Goal: Book appointment/travel/reservation

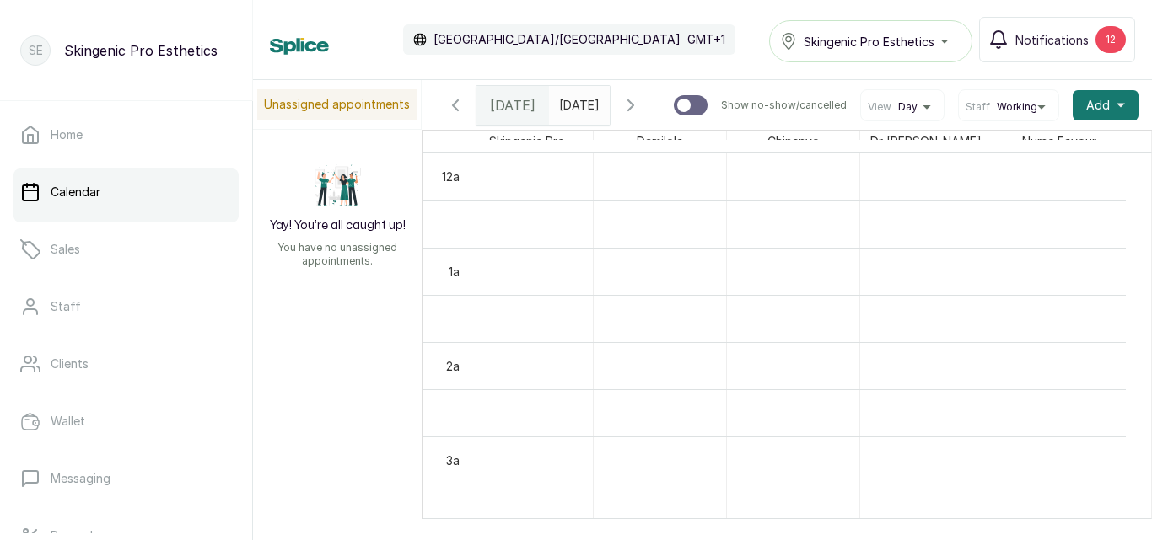
scroll to position [1088, 0]
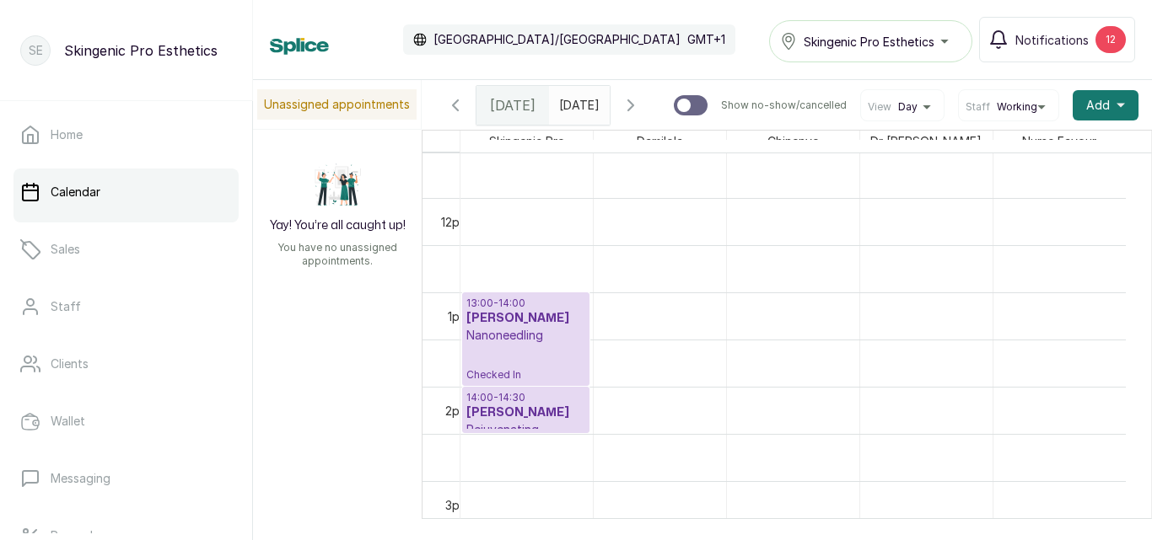
click at [521, 354] on div "13:00 - 14:00 [PERSON_NAME] Nanoneedling Checked In" at bounding box center [525, 339] width 119 height 85
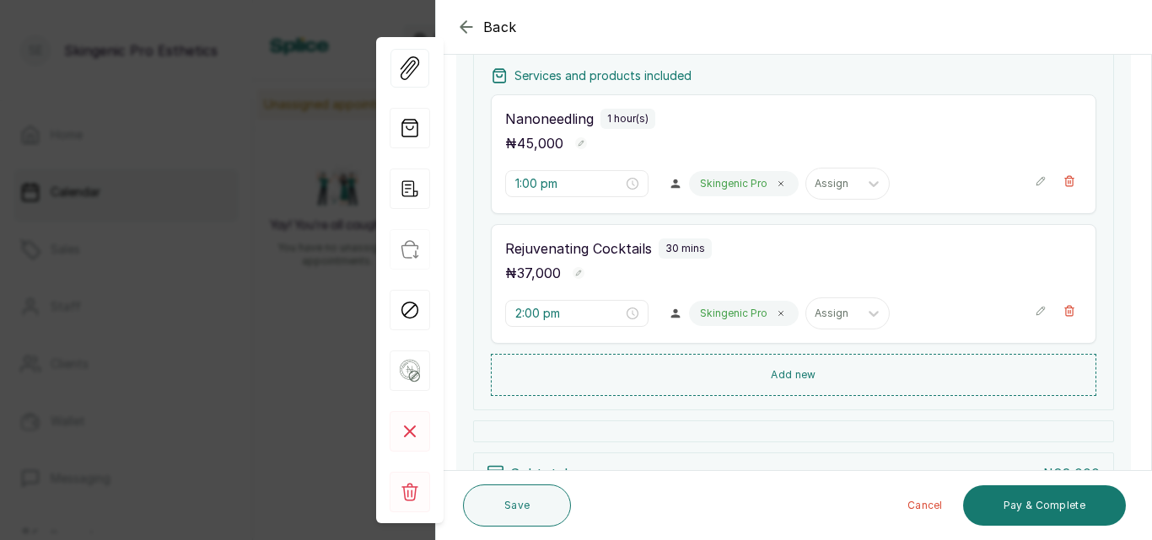
scroll to position [271, 0]
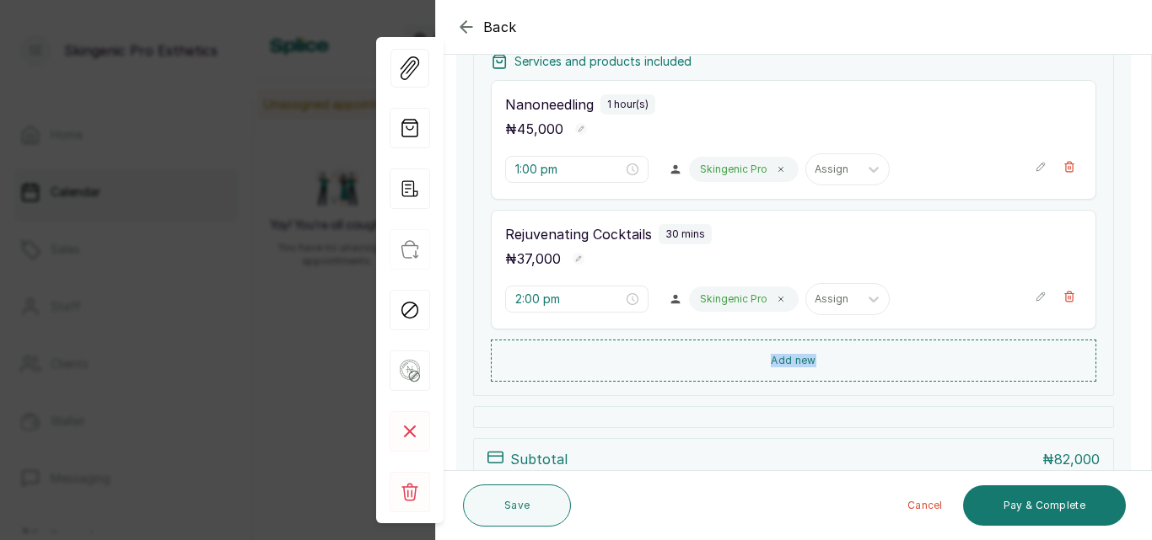
drag, startPoint x: 1151, startPoint y: 282, endPoint x: 1146, endPoint y: 355, distance: 72.7
click at [1146, 355] on section "Back Appointment Details Edit appointment 🚶 Walk-in (booked by Skingenic Pro Es…" at bounding box center [793, 270] width 717 height 540
click at [1052, 499] on button "Pay & Complete" at bounding box center [1044, 506] width 163 height 40
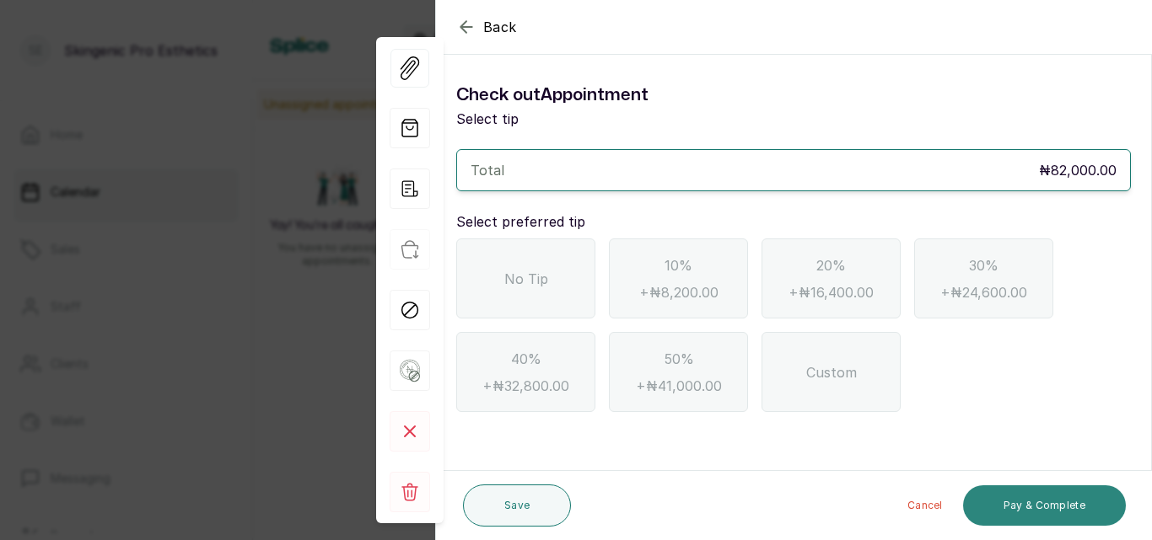
scroll to position [0, 0]
click at [587, 301] on div "No Tip" at bounding box center [525, 279] width 139 height 80
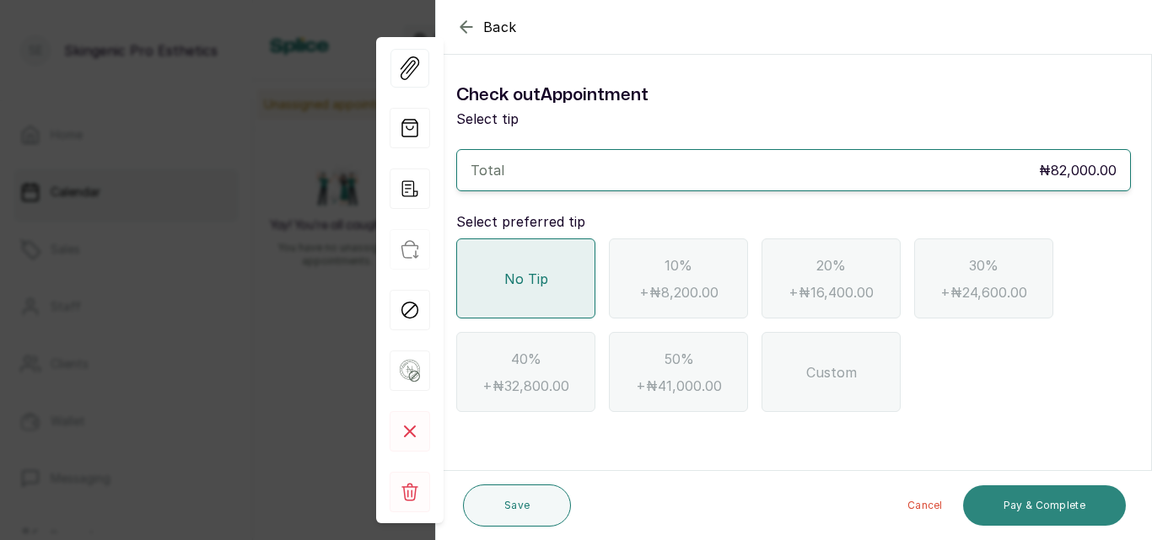
click at [1096, 508] on button "Pay & Complete" at bounding box center [1044, 506] width 163 height 40
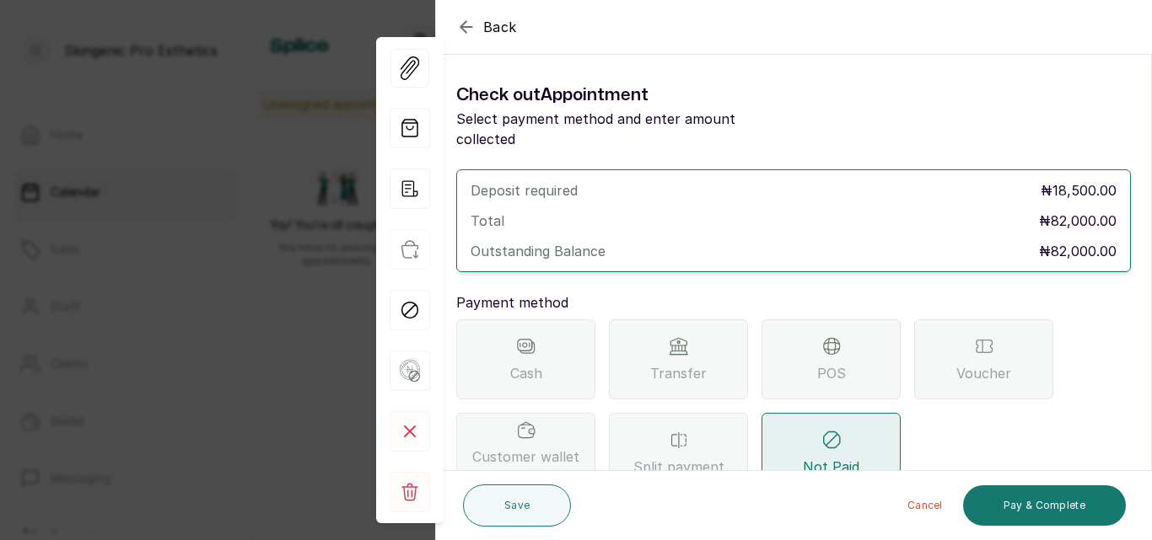
click at [799, 323] on div "POS" at bounding box center [830, 360] width 139 height 80
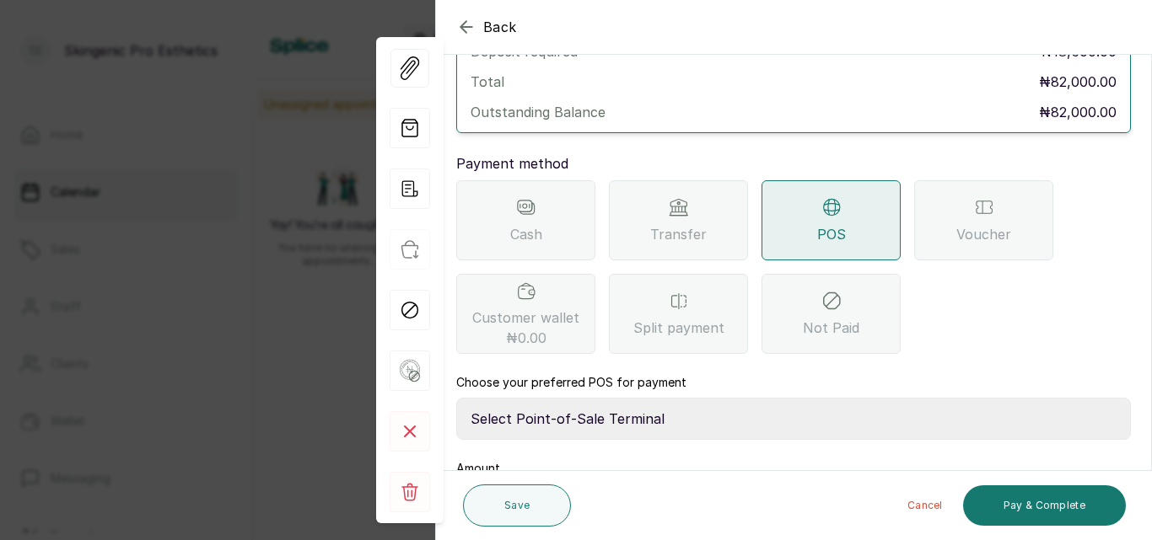
scroll to position [140, 0]
click at [846, 397] on select "Select Point-of-Sale Terminal Brownskingirl BSG Skincare Group Moniepoint MFB" at bounding box center [793, 418] width 674 height 42
select select "81116e40-ee41-41af-80a7-ad5f1b52ce00"
click at [456, 397] on select "Select Point-of-Sale Terminal Brownskingirl BSG Skincare Group Moniepoint MFB" at bounding box center [793, 418] width 674 height 42
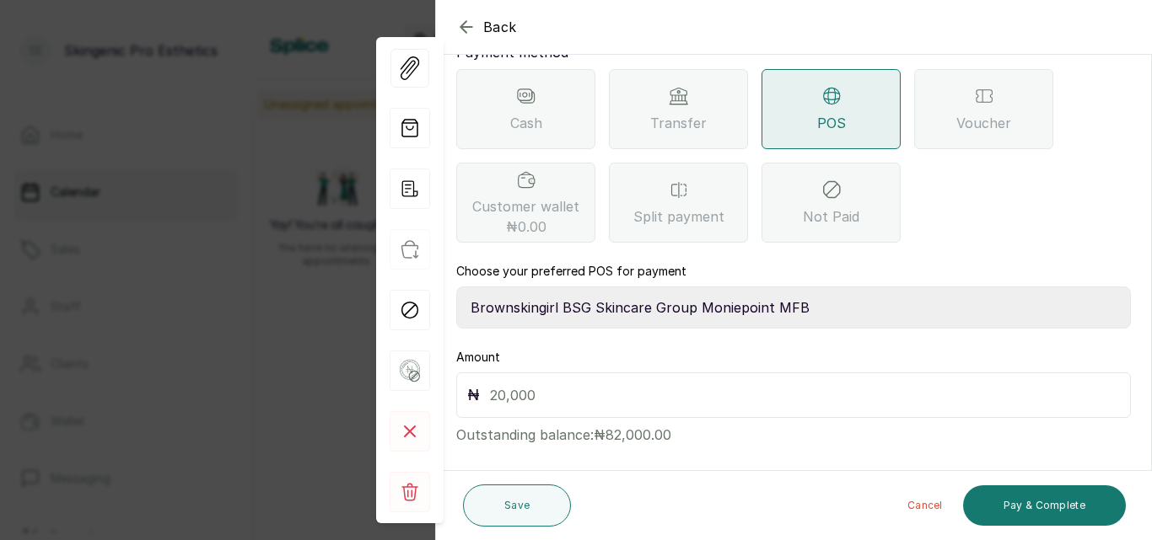
click at [886, 384] on input "text" at bounding box center [805, 396] width 630 height 24
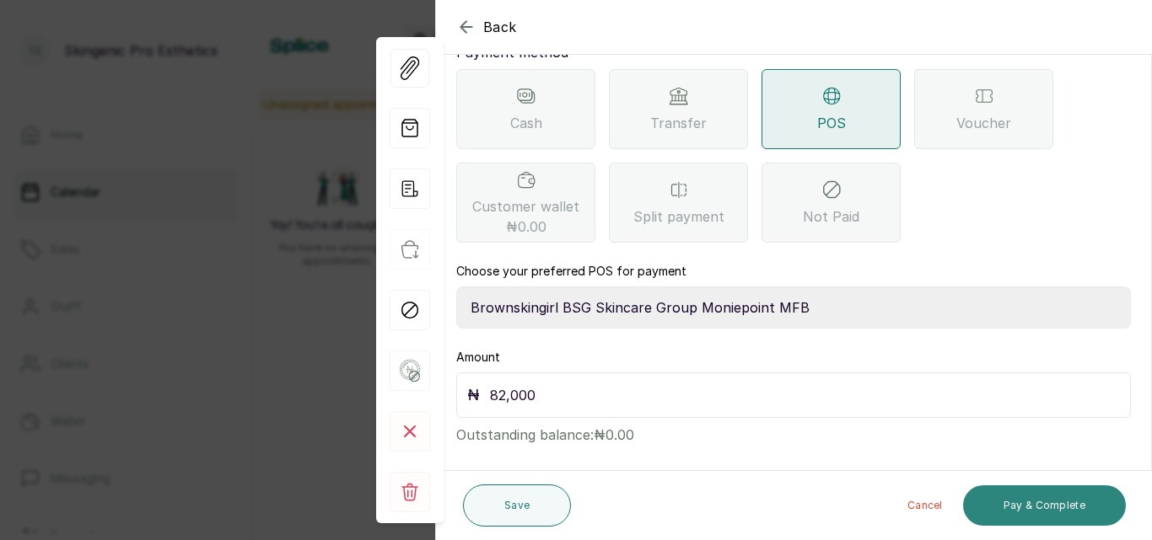
type input "82,000"
click at [1040, 496] on button "Pay & Complete" at bounding box center [1044, 506] width 163 height 40
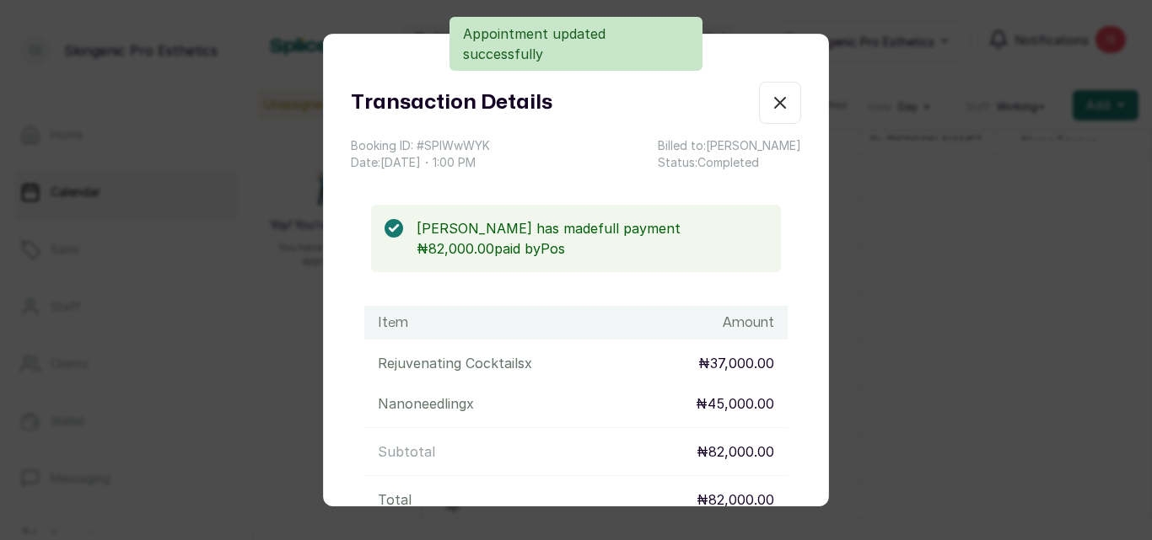
click at [746, 126] on div "Transaction Details Booking ID: # SPlWwWYK Date: [DATE] ・ 1:00 PM Billed to: [P…" at bounding box center [576, 126] width 450 height 89
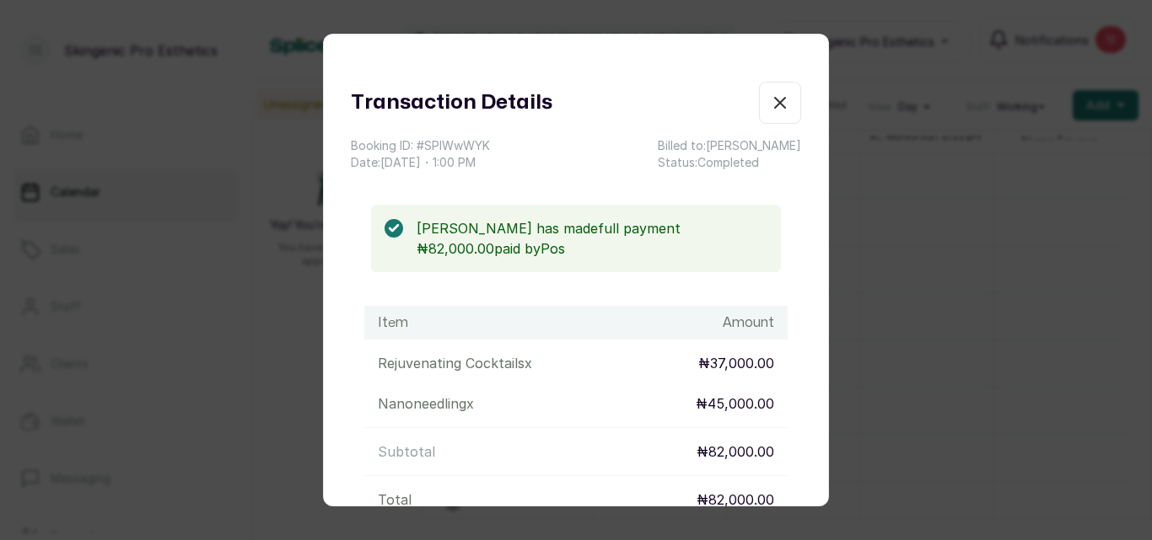
click at [770, 95] on icon "button" at bounding box center [780, 103] width 20 height 20
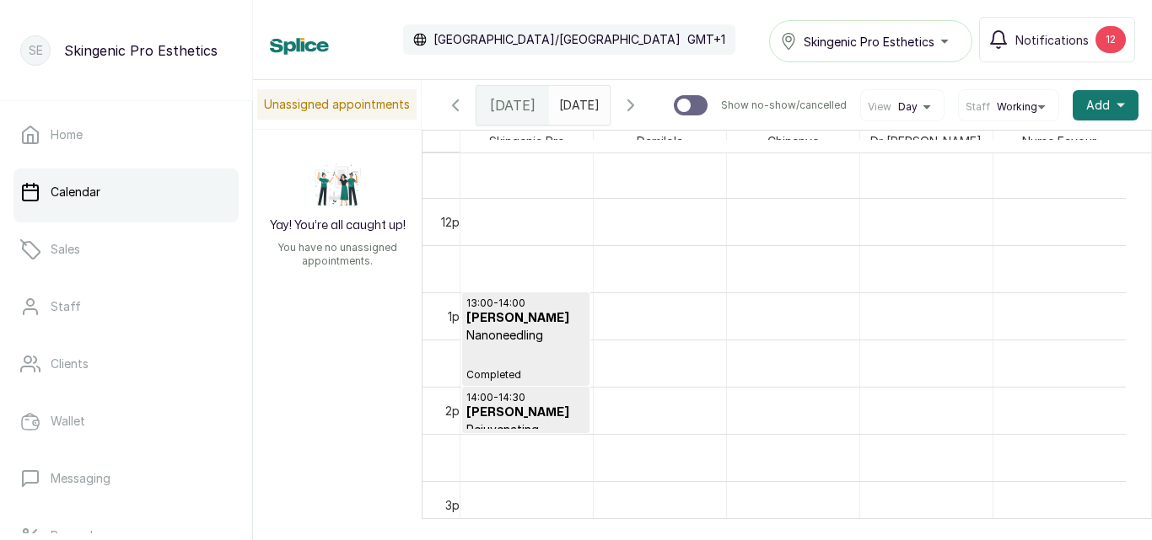
click at [539, 363] on div "13:00 - 14:00 [PERSON_NAME] Nanoneedling Completed" at bounding box center [525, 339] width 119 height 85
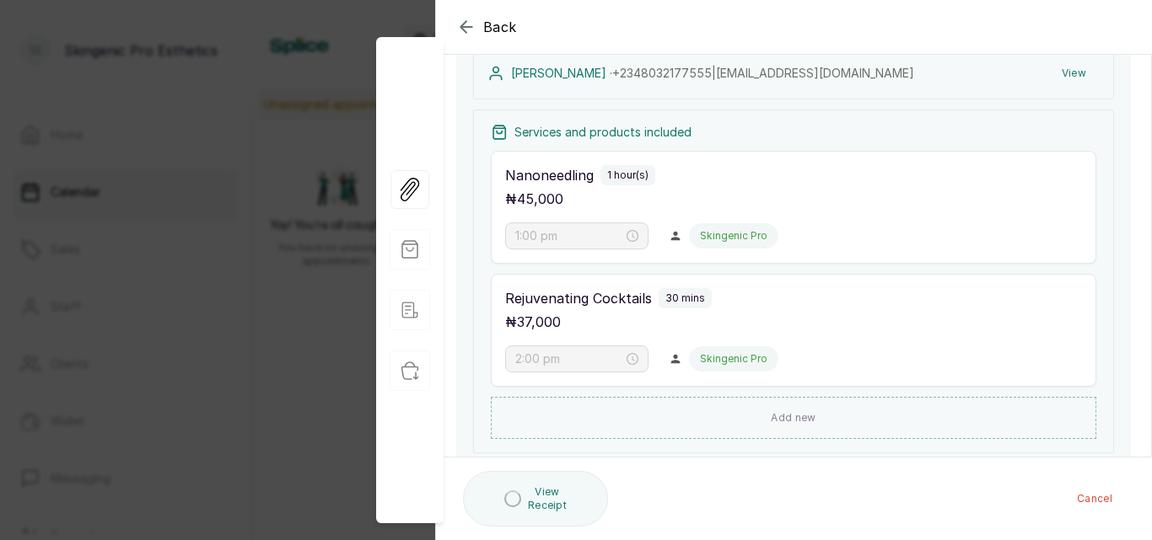
scroll to position [269, 0]
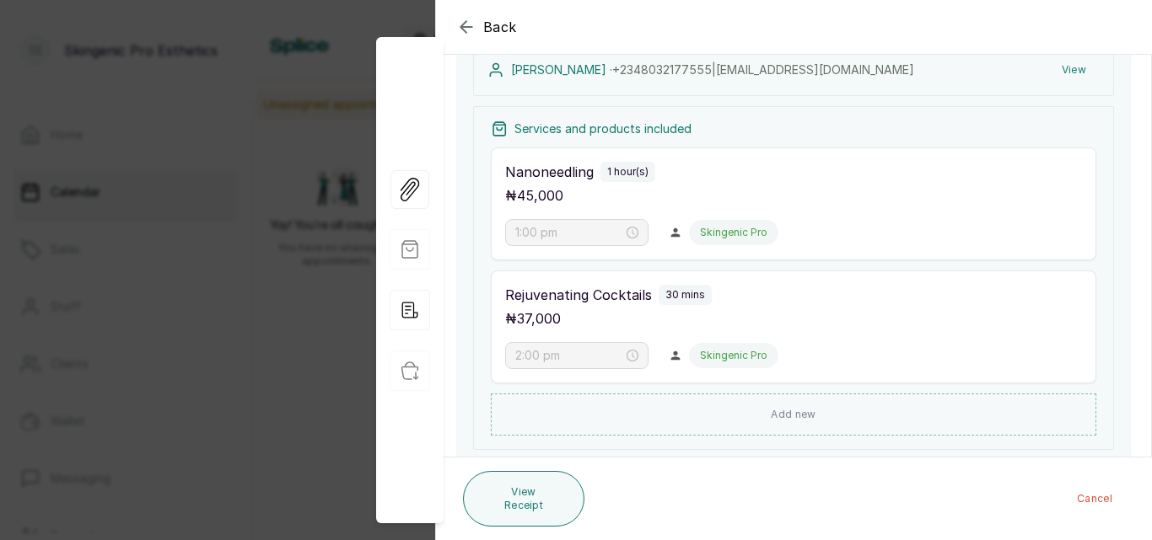
click at [465, 19] on icon "button" at bounding box center [466, 27] width 20 height 20
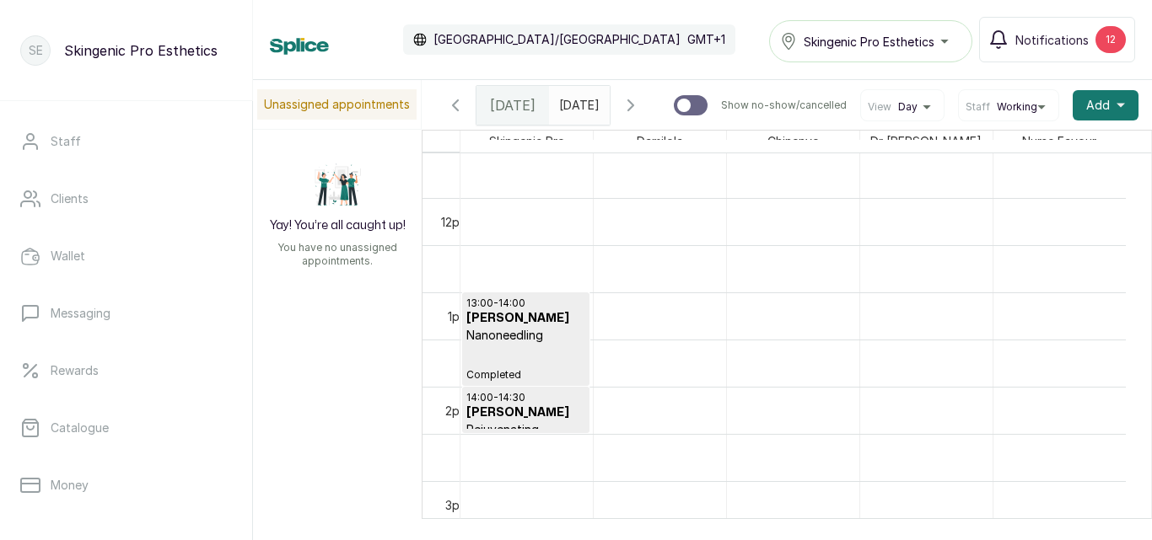
scroll to position [167, 0]
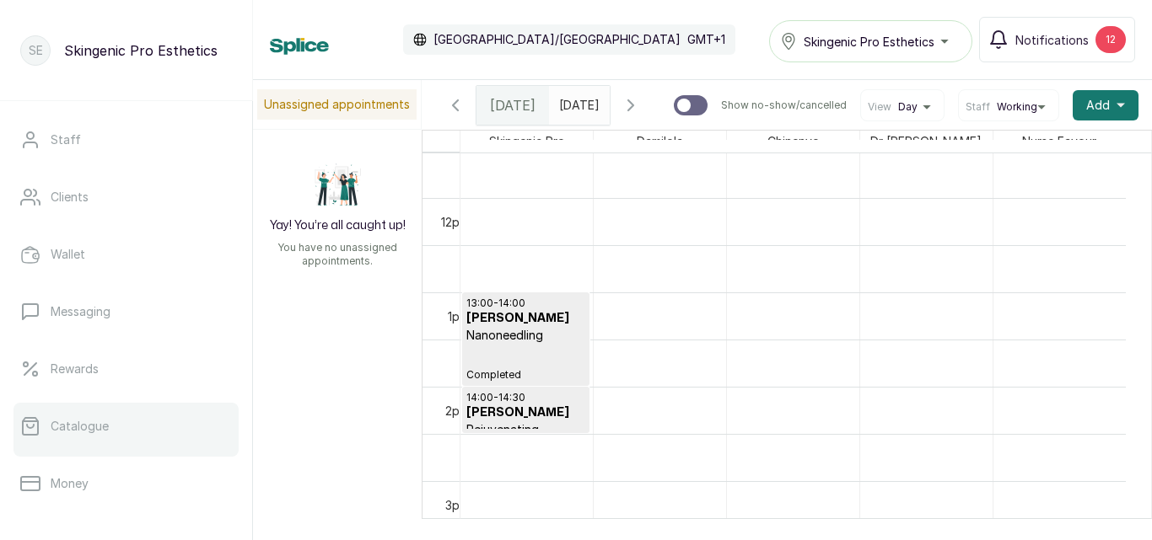
click at [151, 438] on link "Catalogue" at bounding box center [125, 426] width 225 height 47
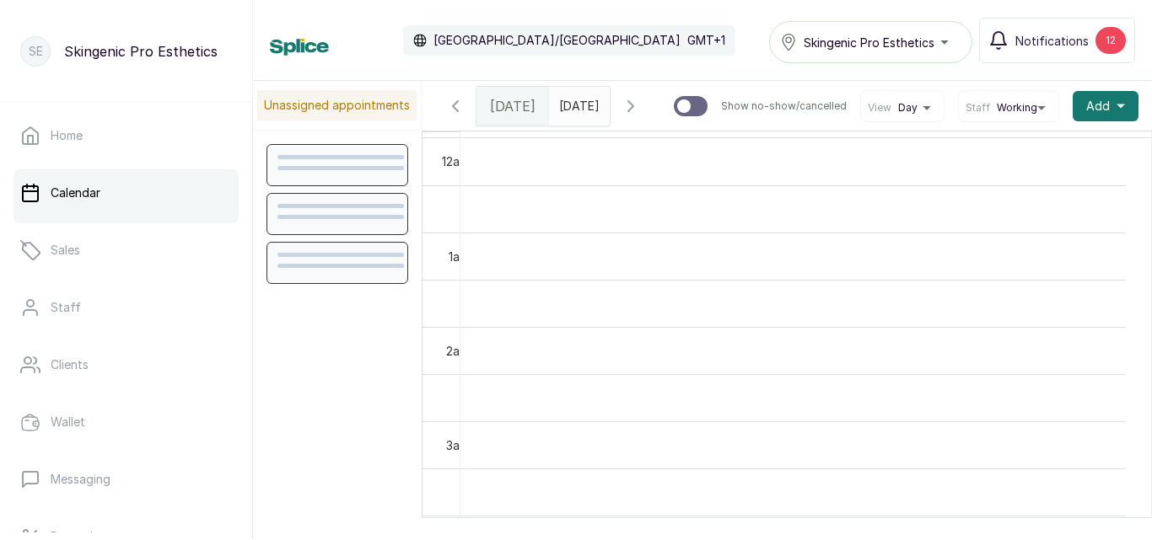
scroll to position [567, 0]
type input "dd/MM/yyyy"
click at [551, 89] on input "dd/MM/yyyy" at bounding box center [563, 101] width 27 height 29
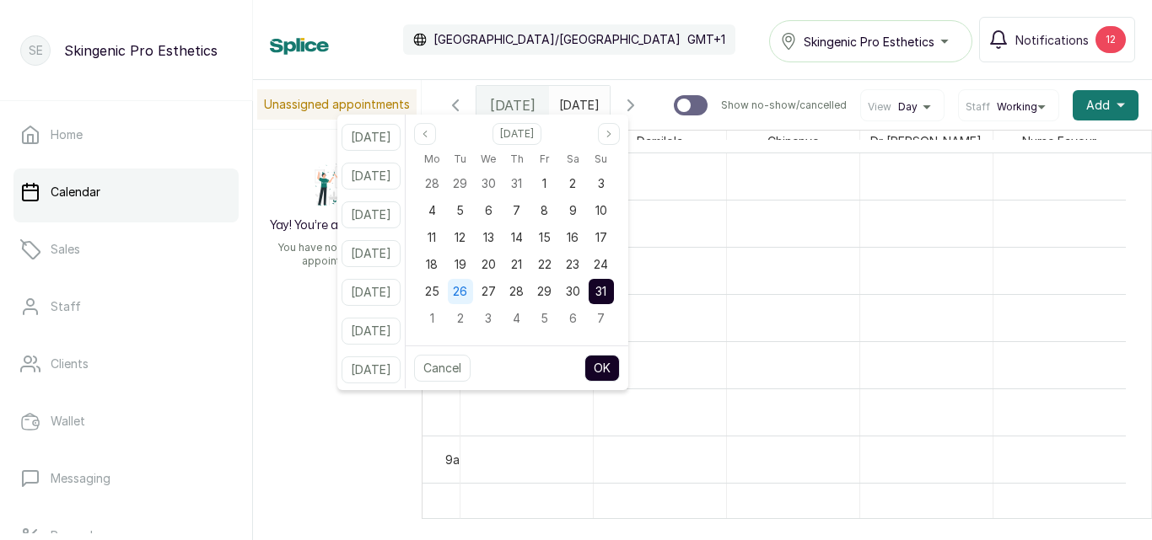
click at [467, 289] on span "26" at bounding box center [460, 291] width 14 height 14
click at [620, 369] on button "OK" at bounding box center [601, 368] width 35 height 27
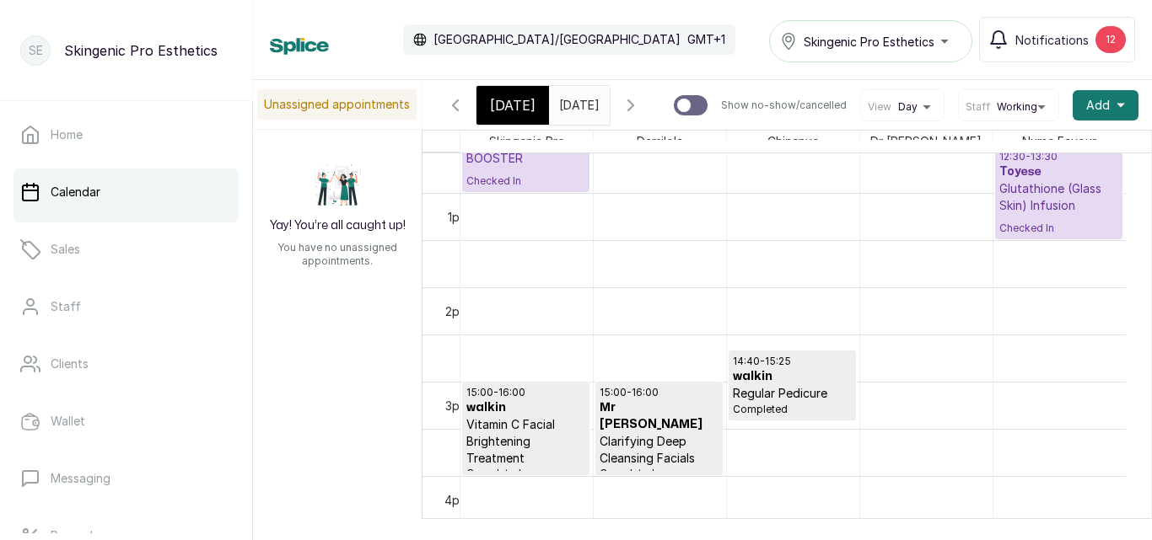
scroll to position [1197, 0]
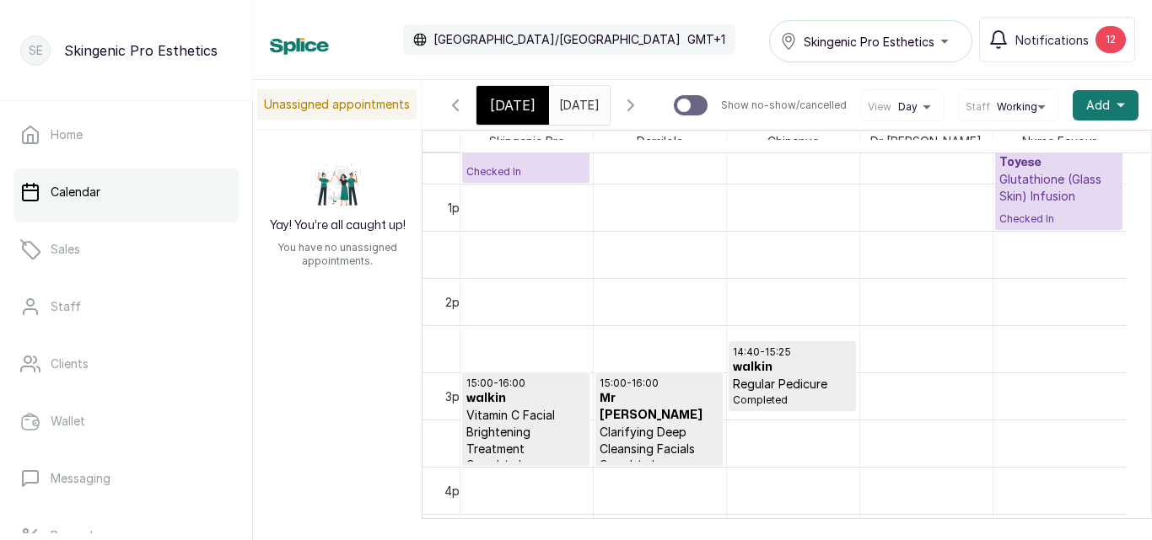
type input "26/08/2025"
click at [559, 429] on p "Vitamin C Facial Brightening Treatment" at bounding box center [525, 432] width 119 height 51
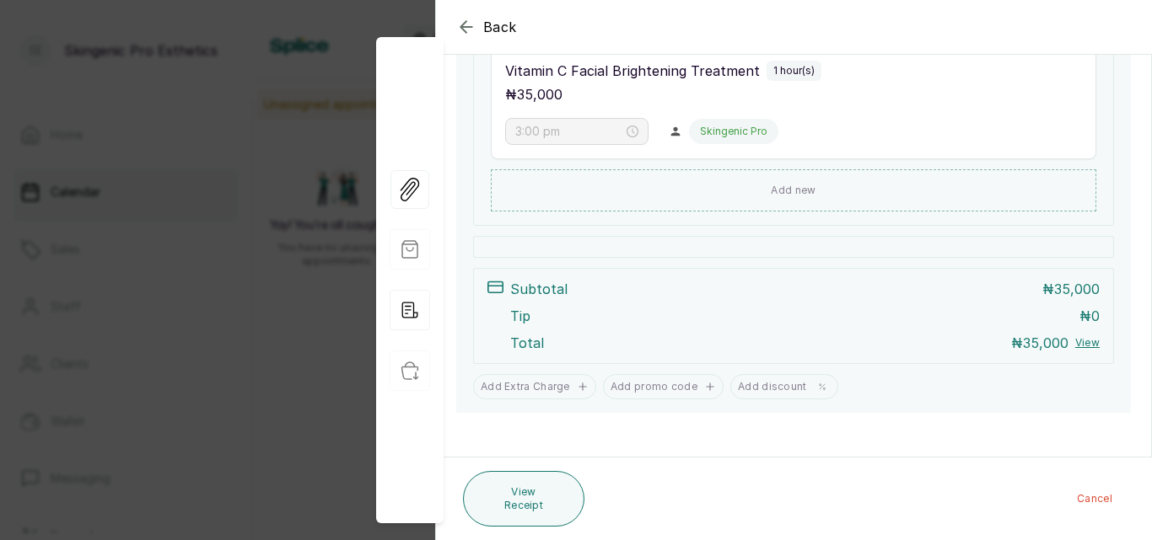
scroll to position [421, 0]
click at [470, 29] on icon "button" at bounding box center [466, 27] width 20 height 20
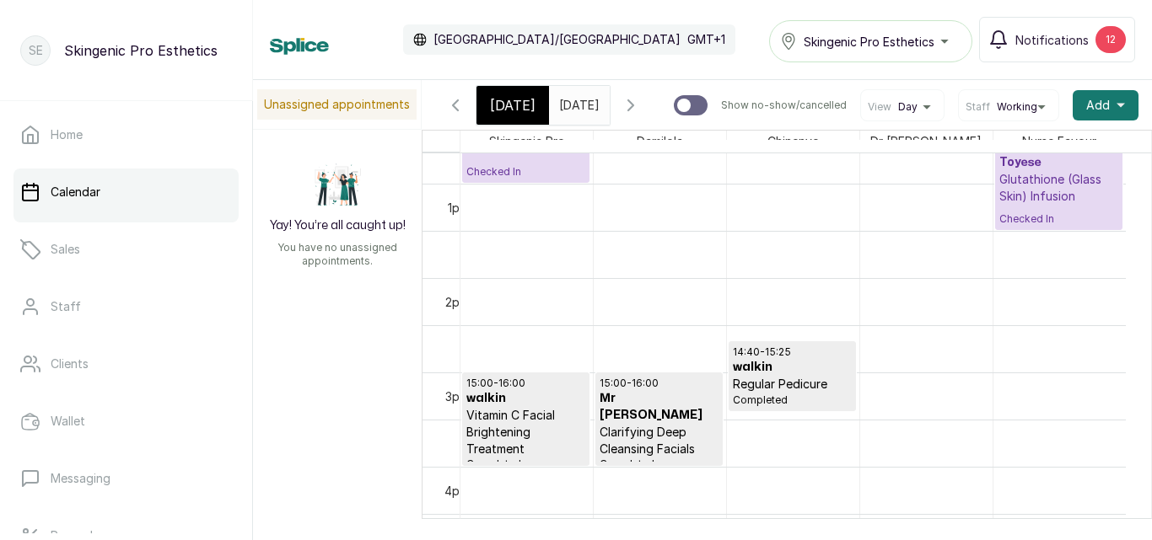
scroll to position [0, 3]
click at [662, 449] on div "15:00 - 16:00 Mr Fadere Clarifying Deep Cleansing Facials Completed" at bounding box center [658, 419] width 119 height 85
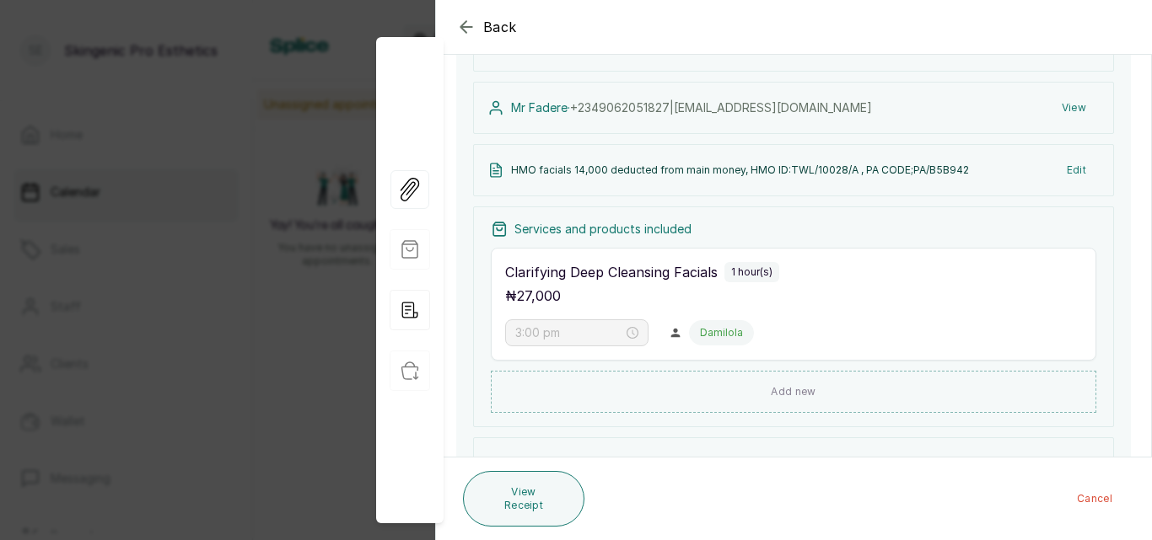
scroll to position [223, 0]
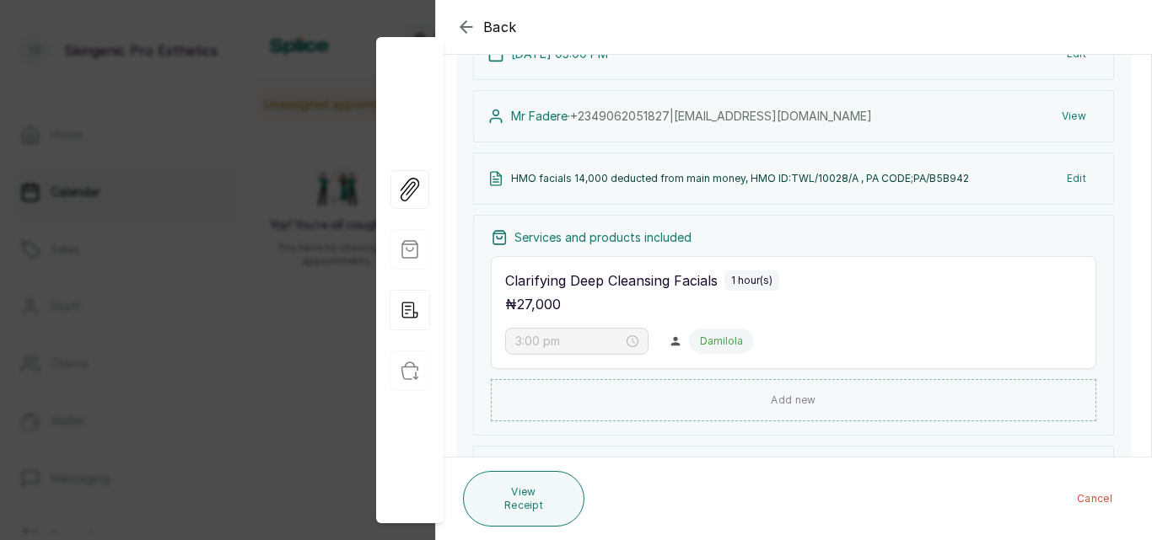
click at [470, 22] on icon "button" at bounding box center [466, 27] width 20 height 20
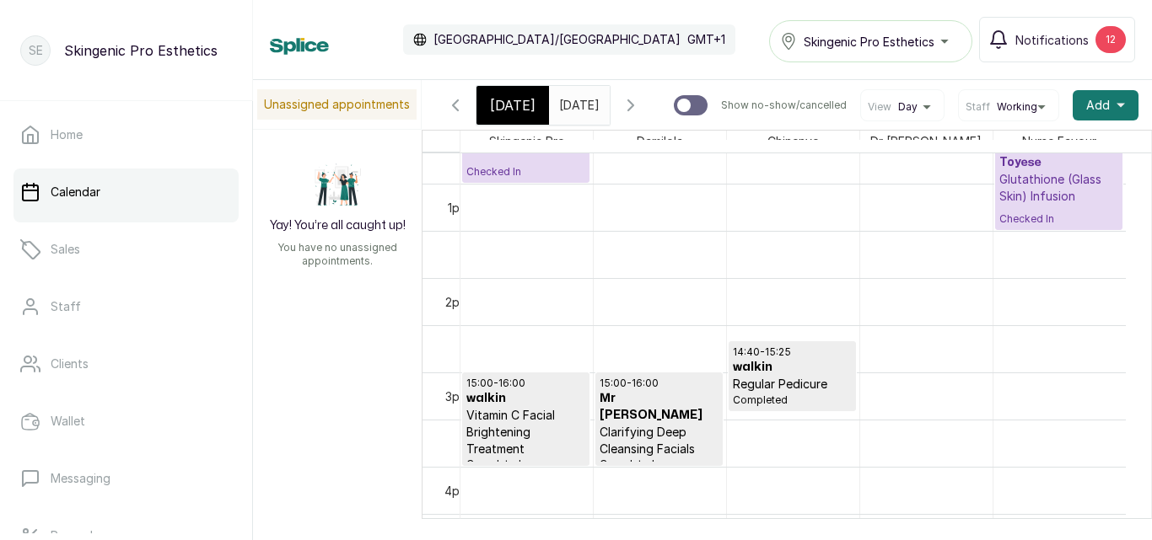
scroll to position [0, 0]
click at [470, 22] on div "Calendar Africa/Lagos GMT+1 Skingenic Pro Esthetics Notifications 12" at bounding box center [702, 40] width 865 height 46
click at [513, 418] on p "Vitamin C Facial Brightening Treatment" at bounding box center [525, 432] width 119 height 51
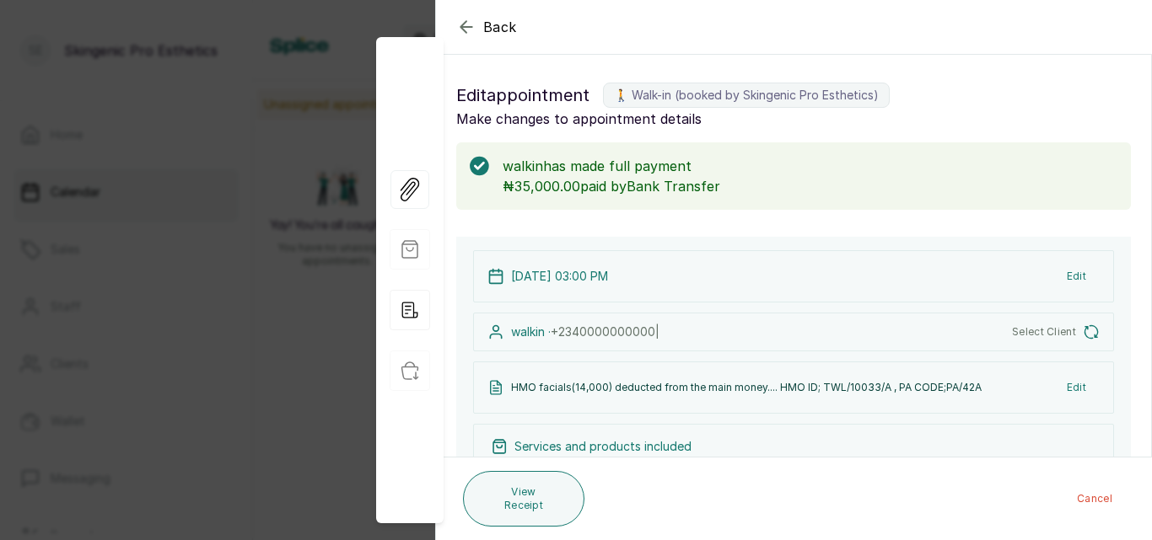
click at [461, 24] on icon "button" at bounding box center [466, 27] width 20 height 20
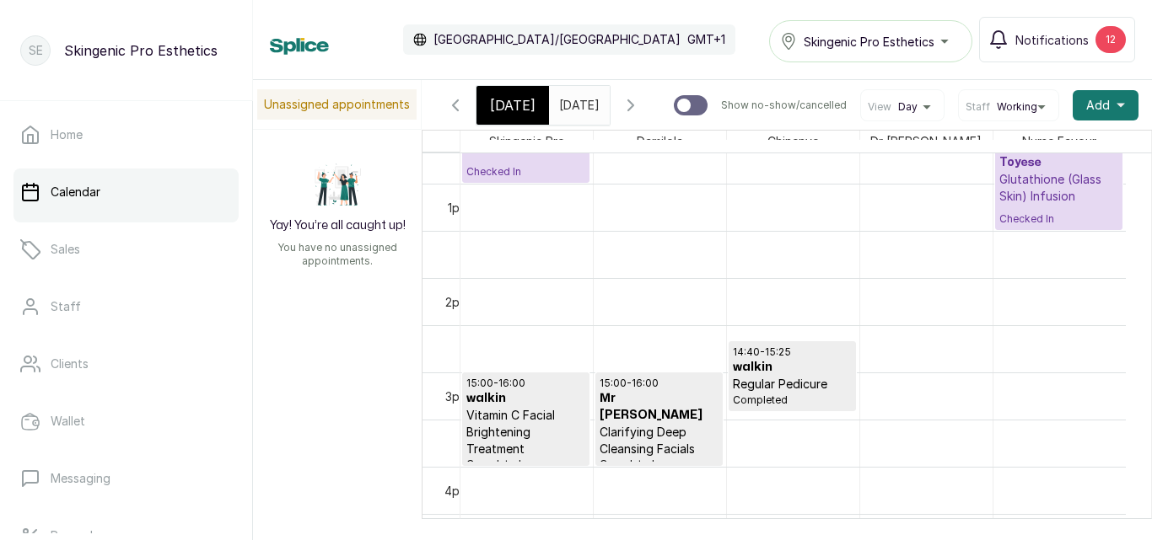
click at [814, 387] on p "Regular Pedicure" at bounding box center [792, 384] width 119 height 17
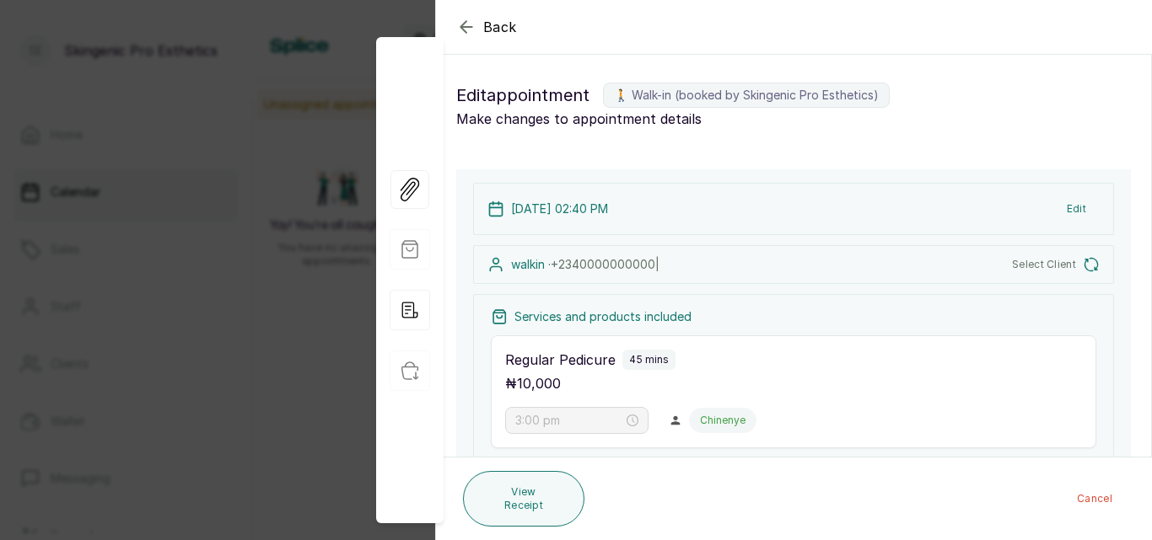
type input "2:40 pm"
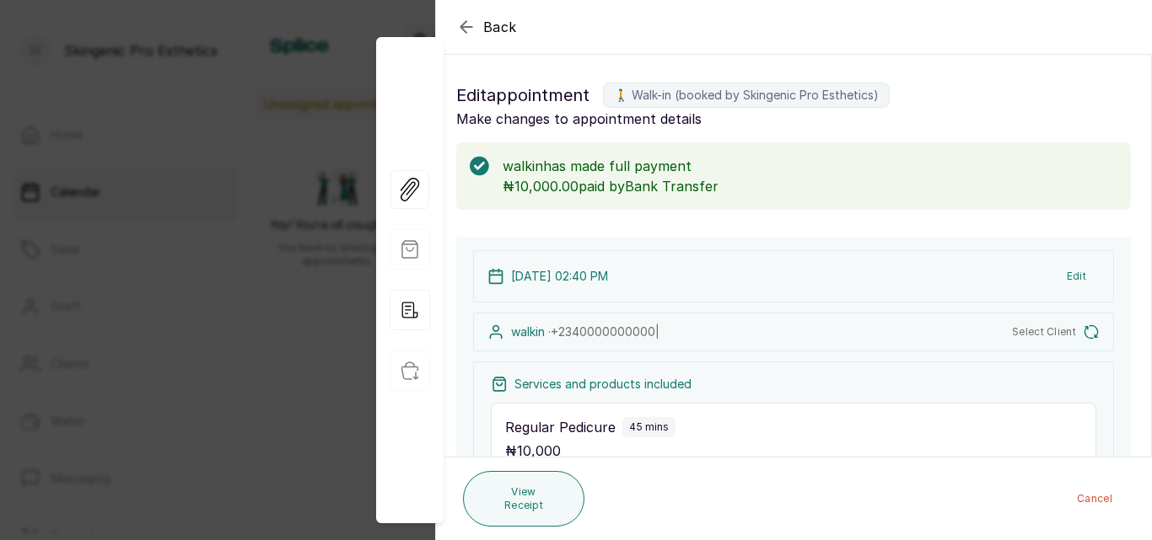
click at [467, 24] on icon "button" at bounding box center [466, 27] width 20 height 20
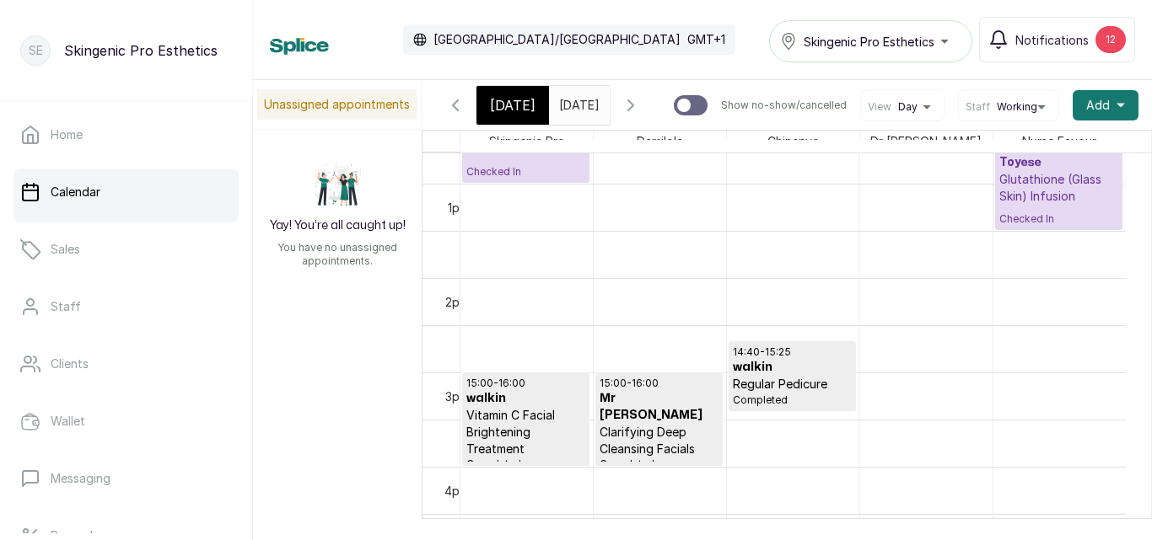
click at [581, 114] on span "Tue Aug 26, 2025" at bounding box center [579, 105] width 40 height 18
click at [577, 103] on input "26/08/2025" at bounding box center [563, 101] width 27 height 29
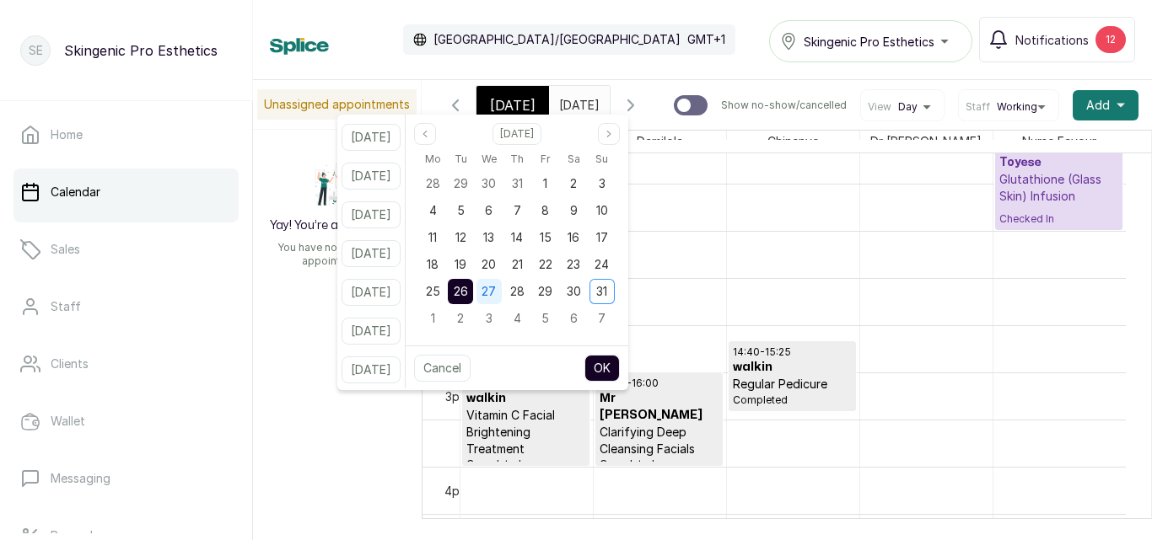
click at [496, 286] on span "27" at bounding box center [488, 291] width 14 height 14
click at [619, 369] on button "OK" at bounding box center [601, 368] width 35 height 27
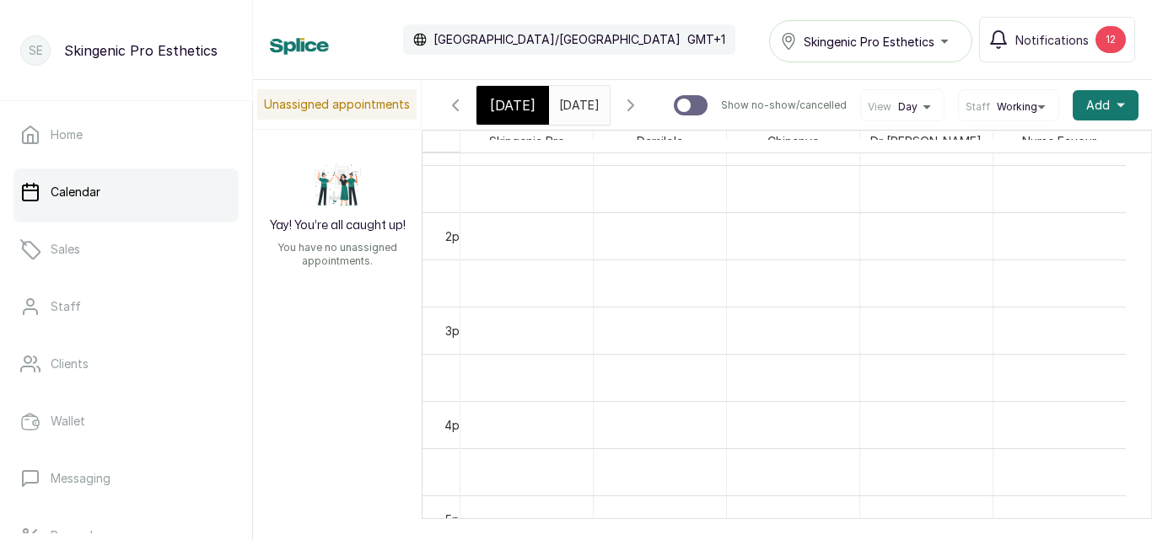
scroll to position [1500, 0]
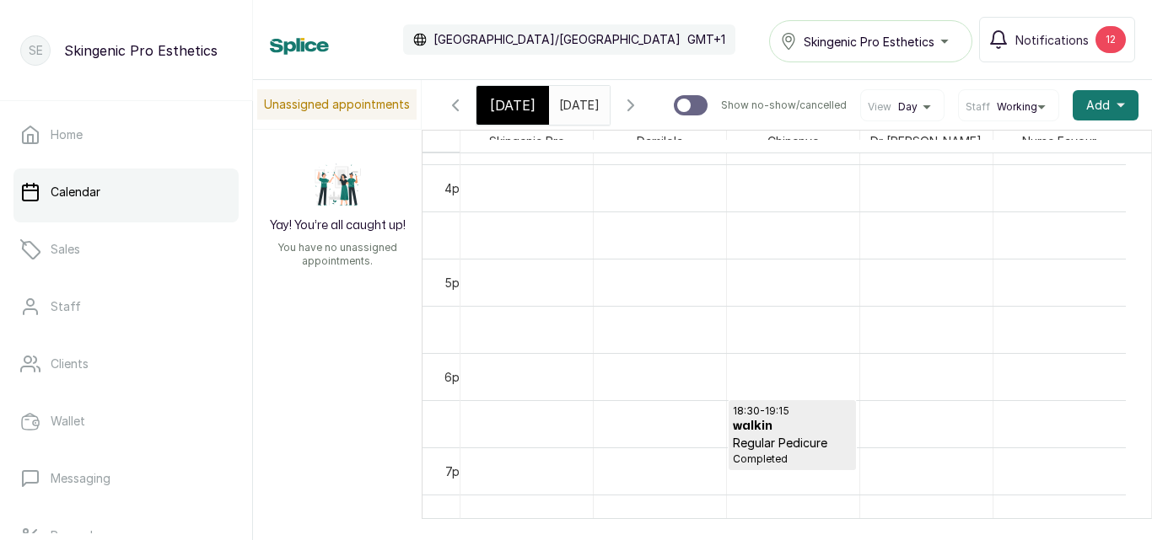
click at [577, 107] on input "27/08/2025" at bounding box center [563, 101] width 27 height 29
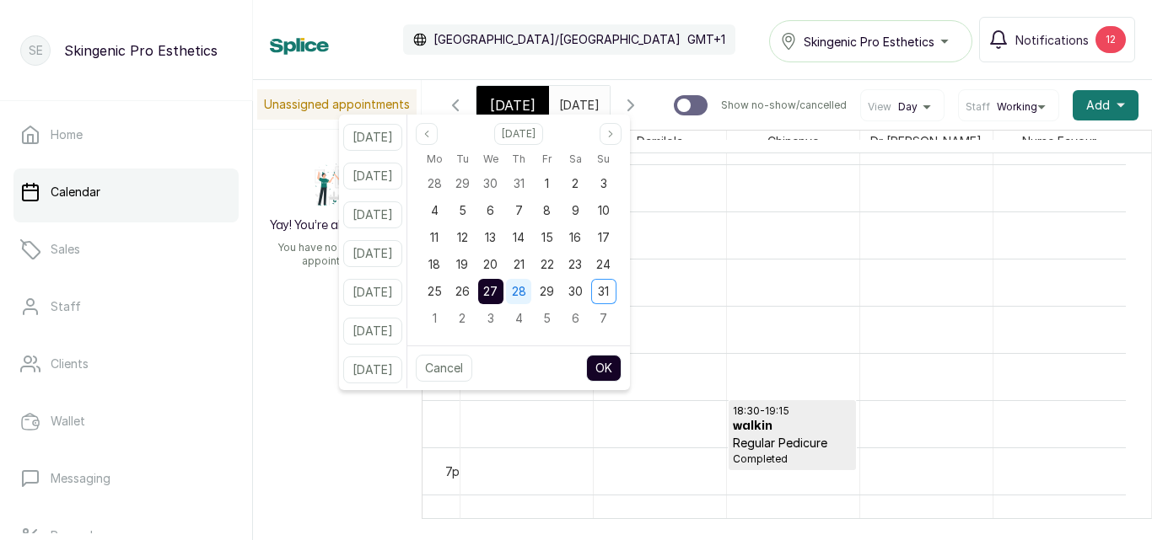
scroll to position [0, 0]
click at [531, 291] on div "28" at bounding box center [518, 291] width 25 height 25
click at [615, 360] on button "OK" at bounding box center [603, 368] width 35 height 27
type input "28/08/2025"
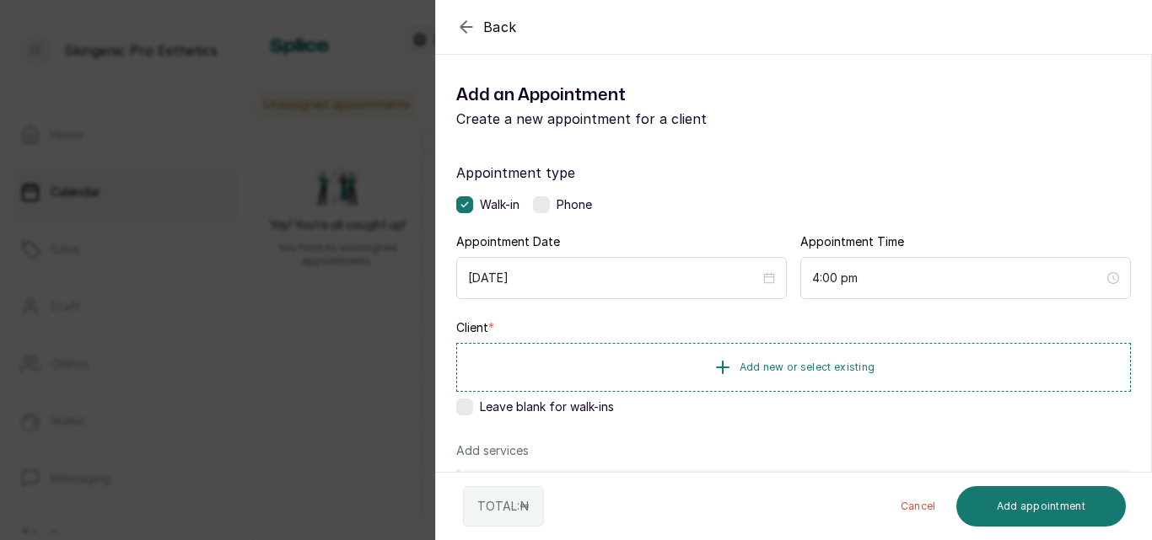
click at [466, 21] on icon "button" at bounding box center [465, 26] width 11 height 11
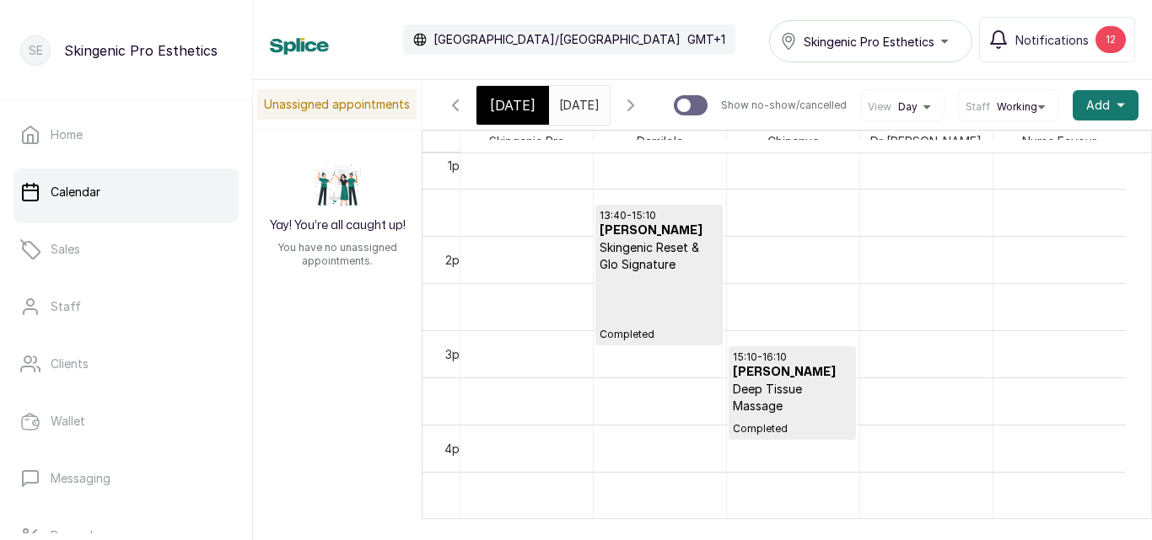
scroll to position [0, 3]
click at [751, 396] on p "Deep Tissue Massage" at bounding box center [792, 398] width 119 height 34
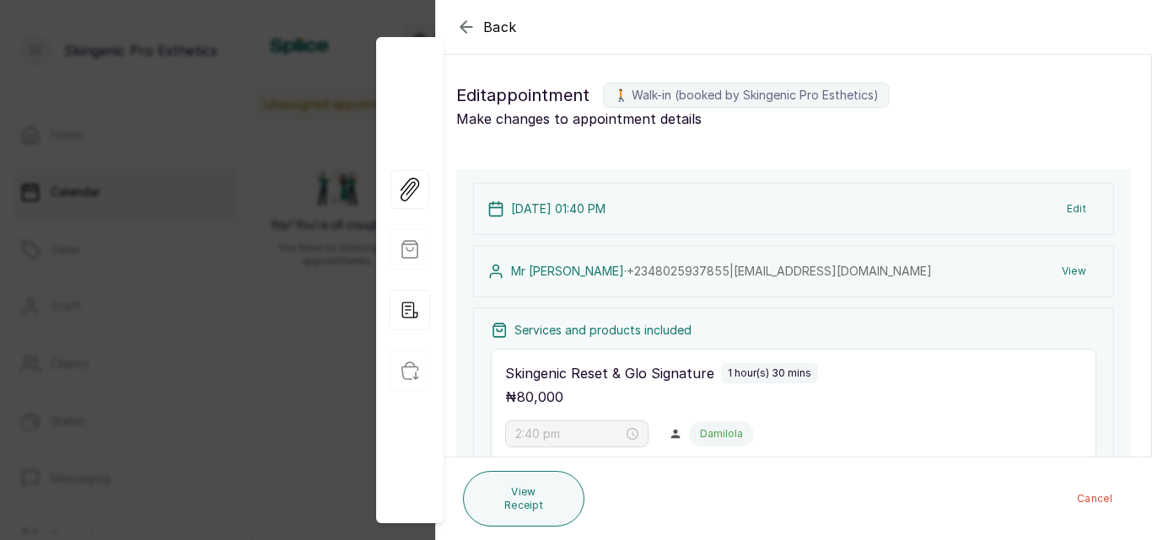
scroll to position [0, 0]
type input "1:40 pm"
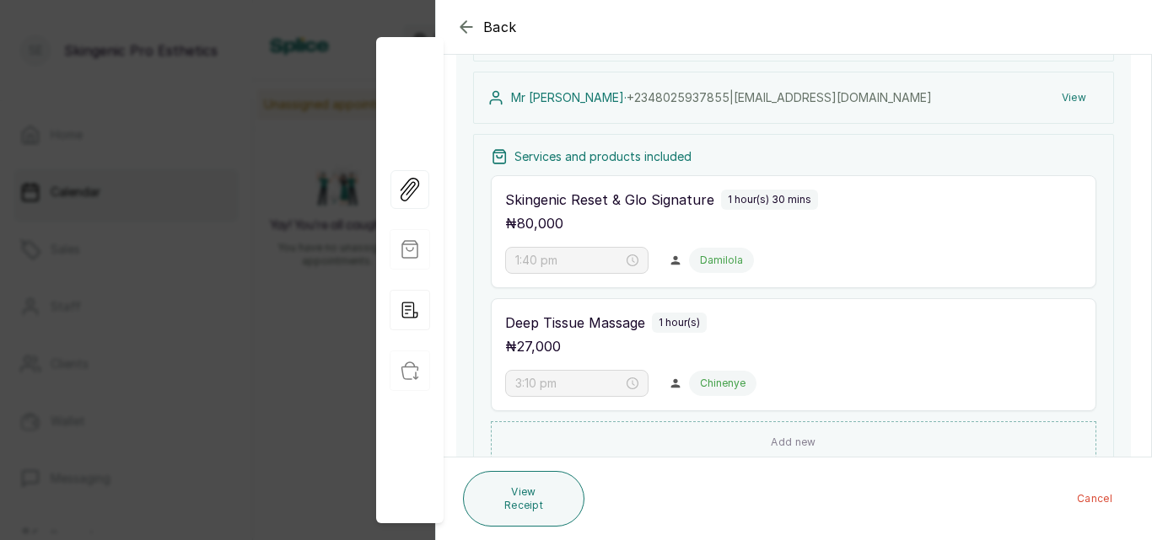
scroll to position [266, 0]
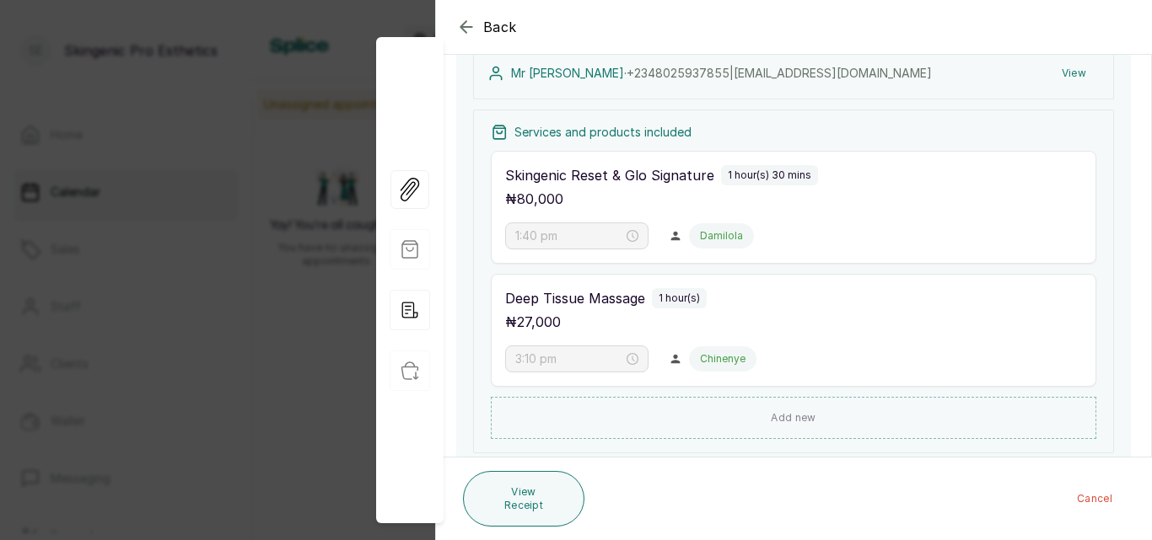
click at [461, 30] on icon "button" at bounding box center [466, 27] width 20 height 20
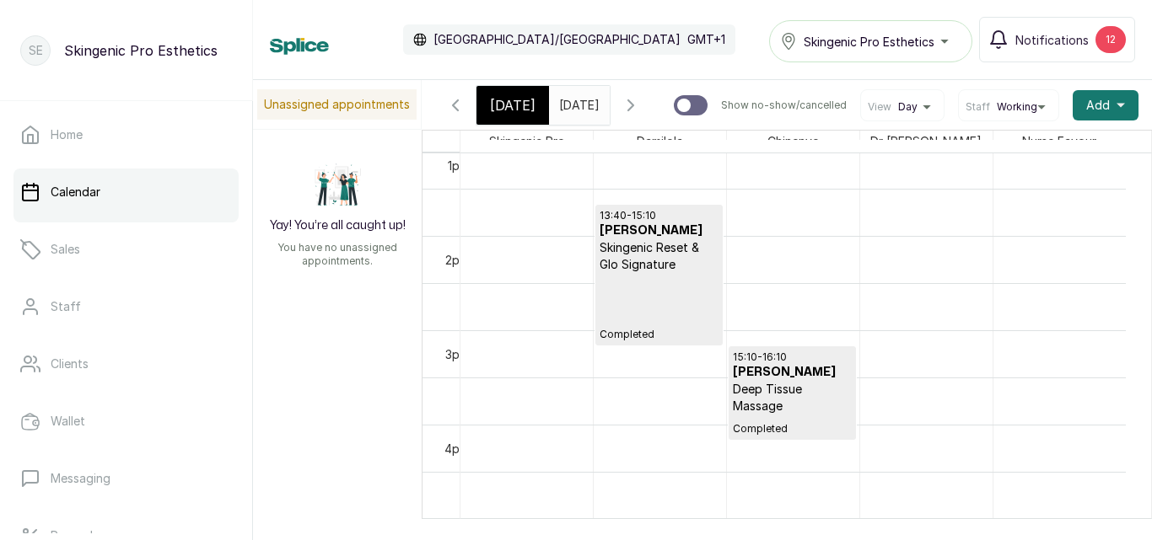
scroll to position [0, 0]
click at [577, 114] on span "Thu Aug 28, 2025" at bounding box center [579, 105] width 40 height 18
click at [577, 92] on input "28/08/2025" at bounding box center [563, 101] width 27 height 29
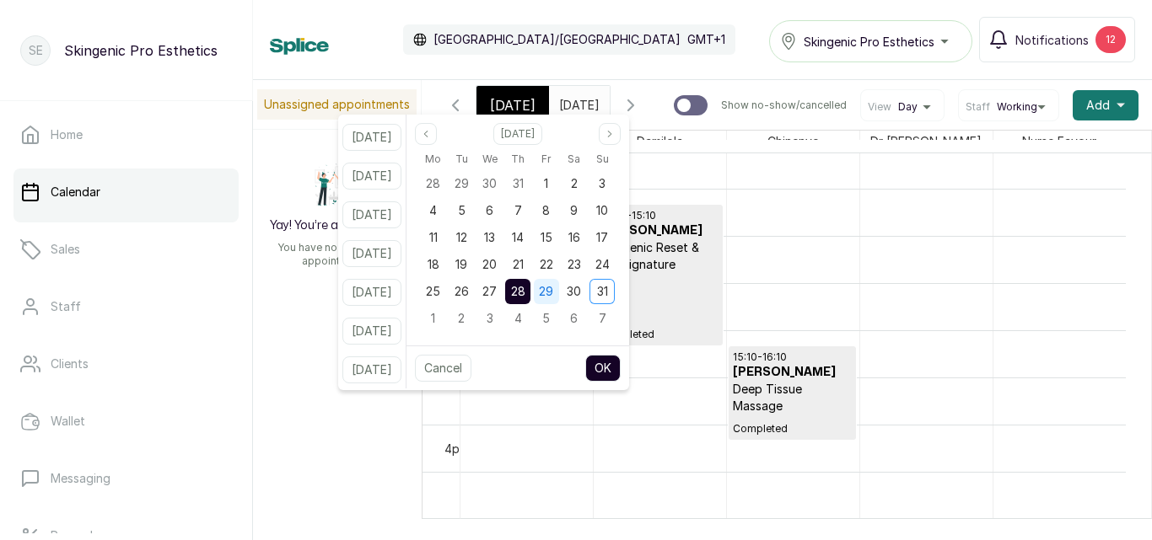
click at [553, 295] on span "29" at bounding box center [546, 291] width 14 height 14
click at [621, 366] on button "OK" at bounding box center [602, 368] width 35 height 27
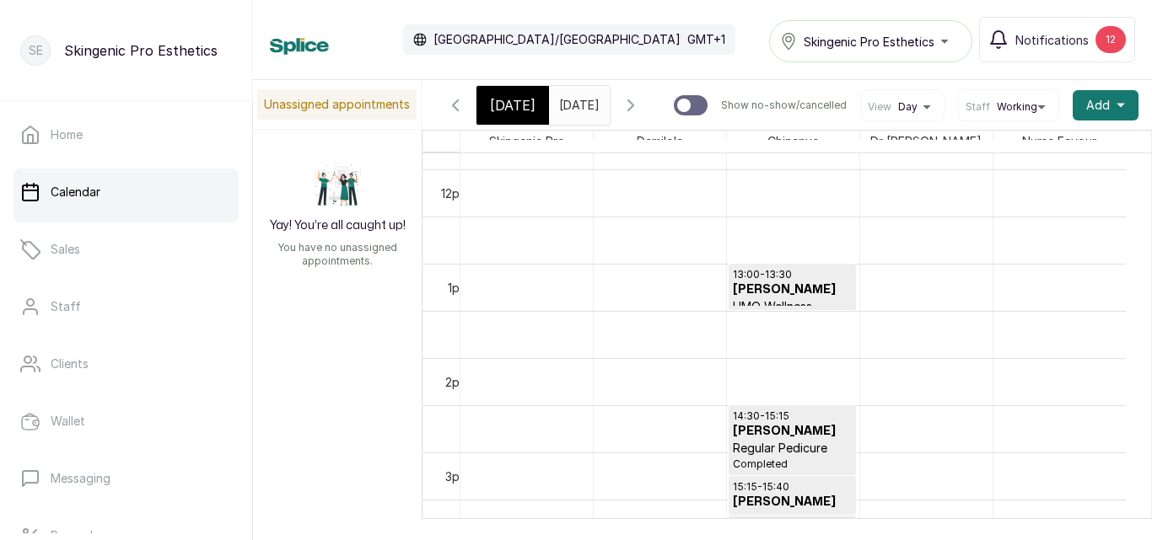
click at [577, 110] on input "29/08/2025" at bounding box center [563, 101] width 27 height 29
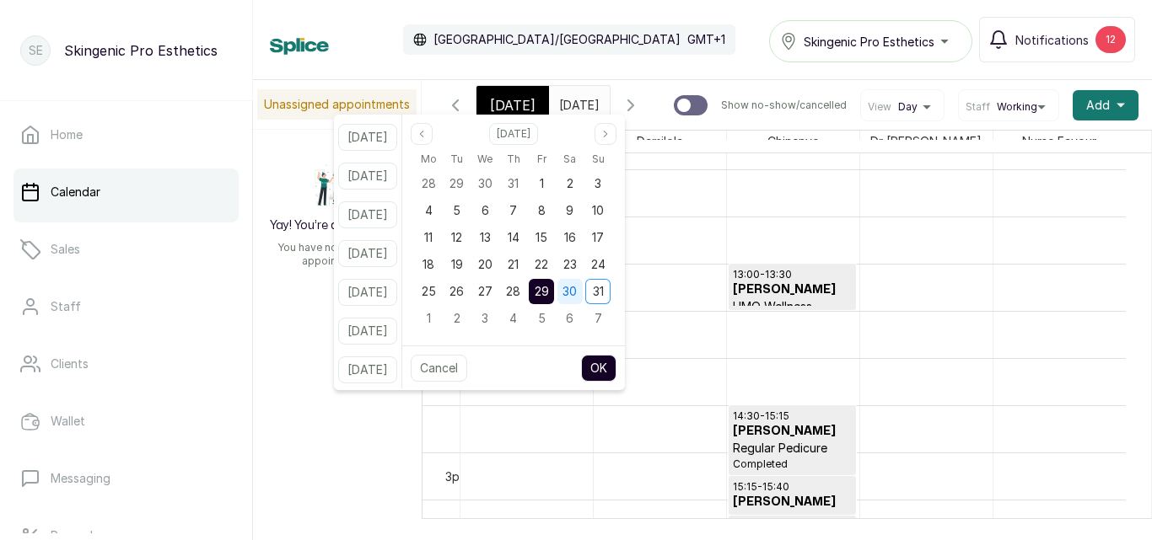
click at [583, 282] on div "30" at bounding box center [569, 291] width 25 height 25
click at [610, 362] on button "OK" at bounding box center [598, 368] width 35 height 27
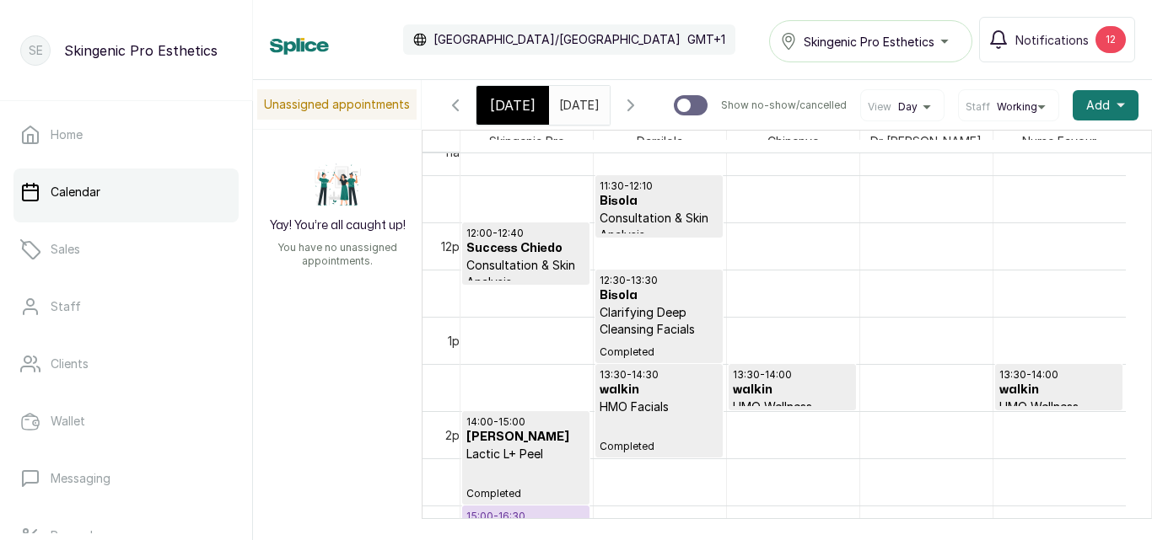
click at [577, 109] on input "30/08/2025" at bounding box center [563, 101] width 27 height 29
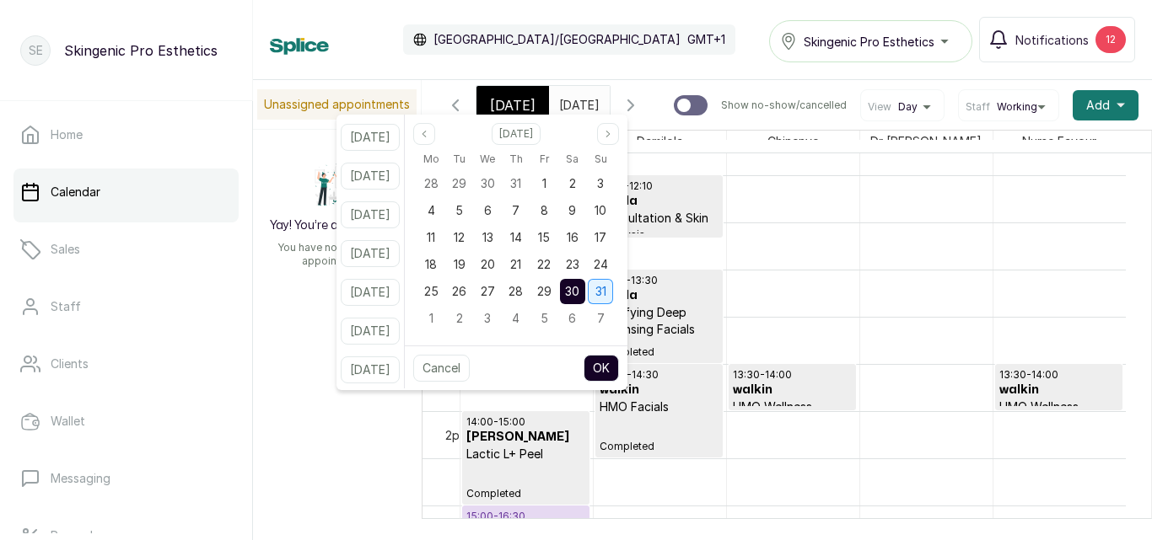
click at [606, 291] on span "31" at bounding box center [600, 291] width 11 height 14
click at [617, 366] on button "OK" at bounding box center [600, 368] width 35 height 27
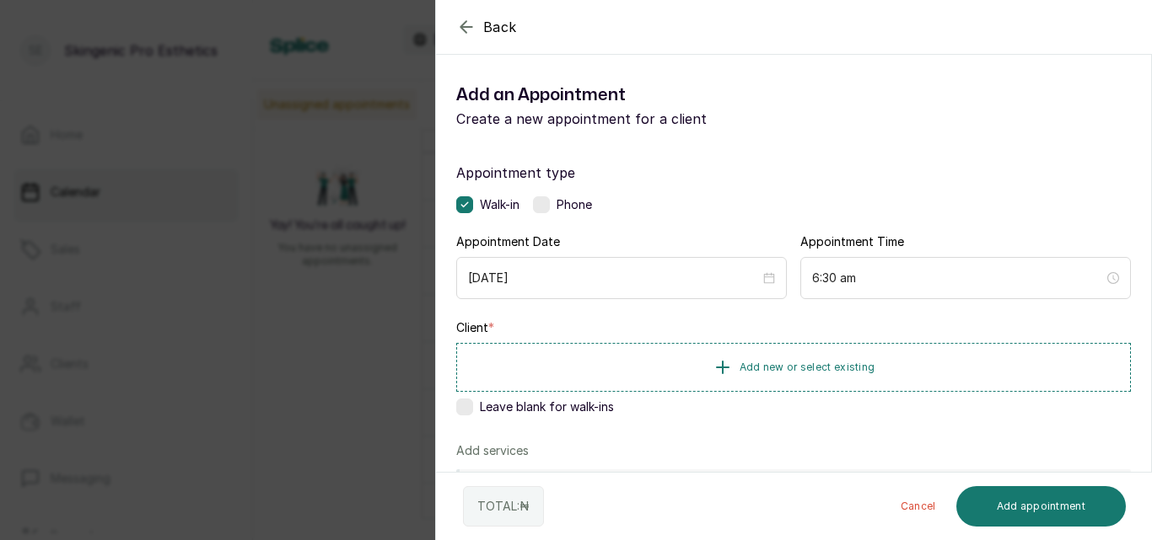
click at [462, 35] on icon "button" at bounding box center [466, 27] width 20 height 20
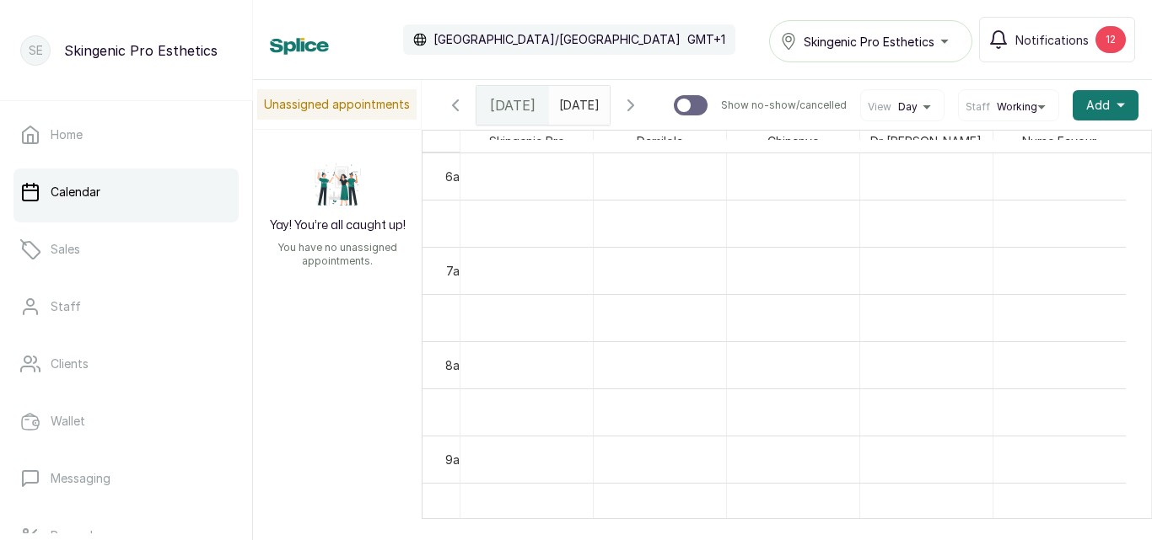
scroll to position [0, 2]
click at [564, 101] on input "31/08/2025" at bounding box center [563, 101] width 27 height 29
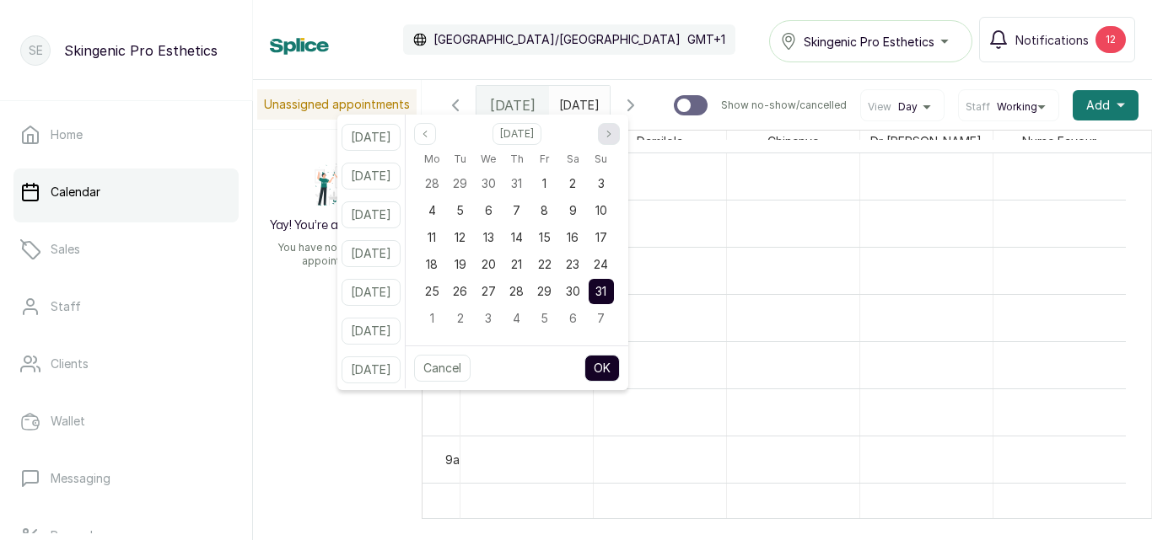
scroll to position [0, 0]
click at [614, 132] on icon "page next" at bounding box center [609, 134] width 10 height 10
click at [584, 207] on div "13" at bounding box center [572, 210] width 25 height 25
click at [620, 368] on button "OK" at bounding box center [601, 368] width 35 height 27
type input "13/09/2025"
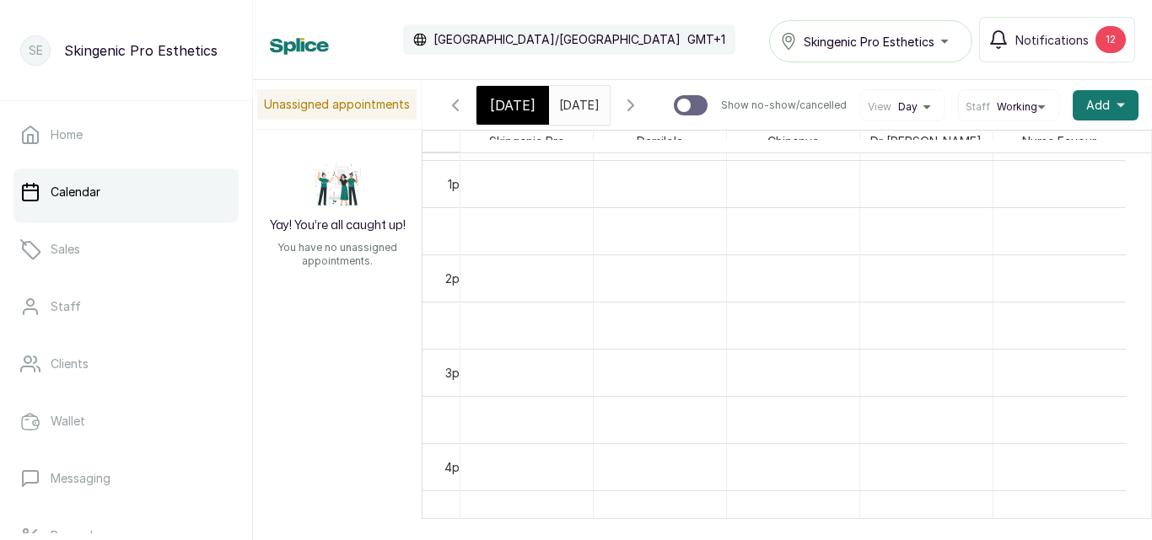
scroll to position [1302, 0]
